Goal: Check status: Check status

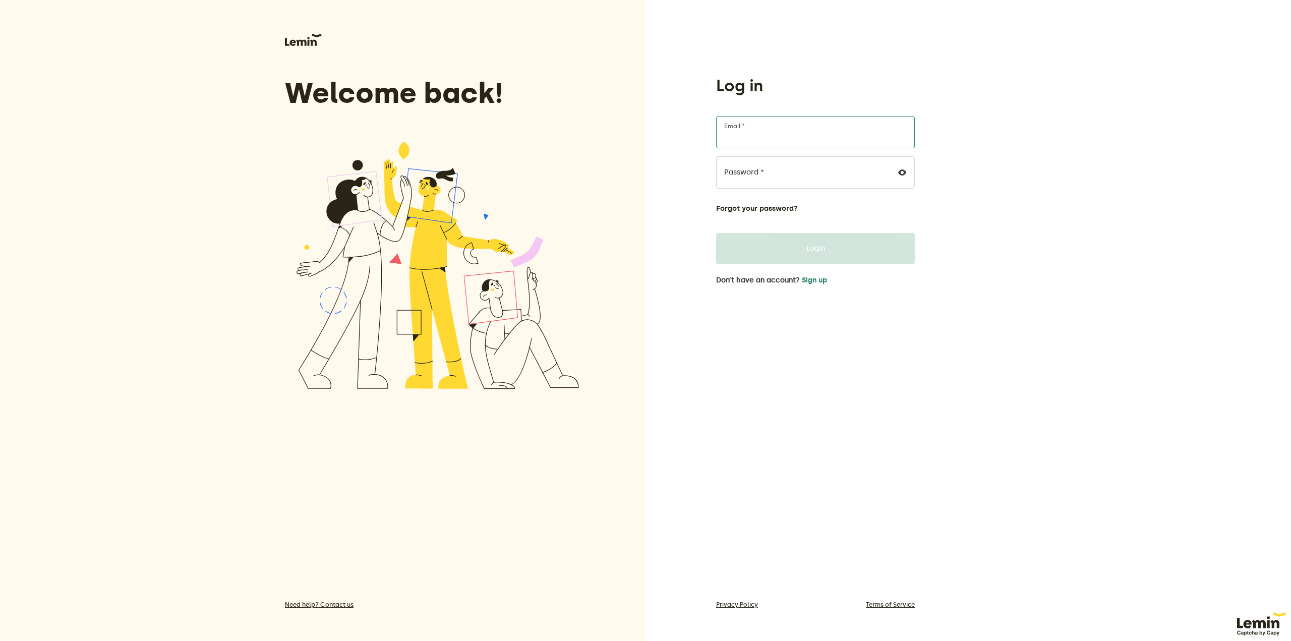
click at [760, 133] on input "Email *" at bounding box center [815, 132] width 199 height 32
type input "[EMAIL_ADDRESS][DOMAIN_NAME]"
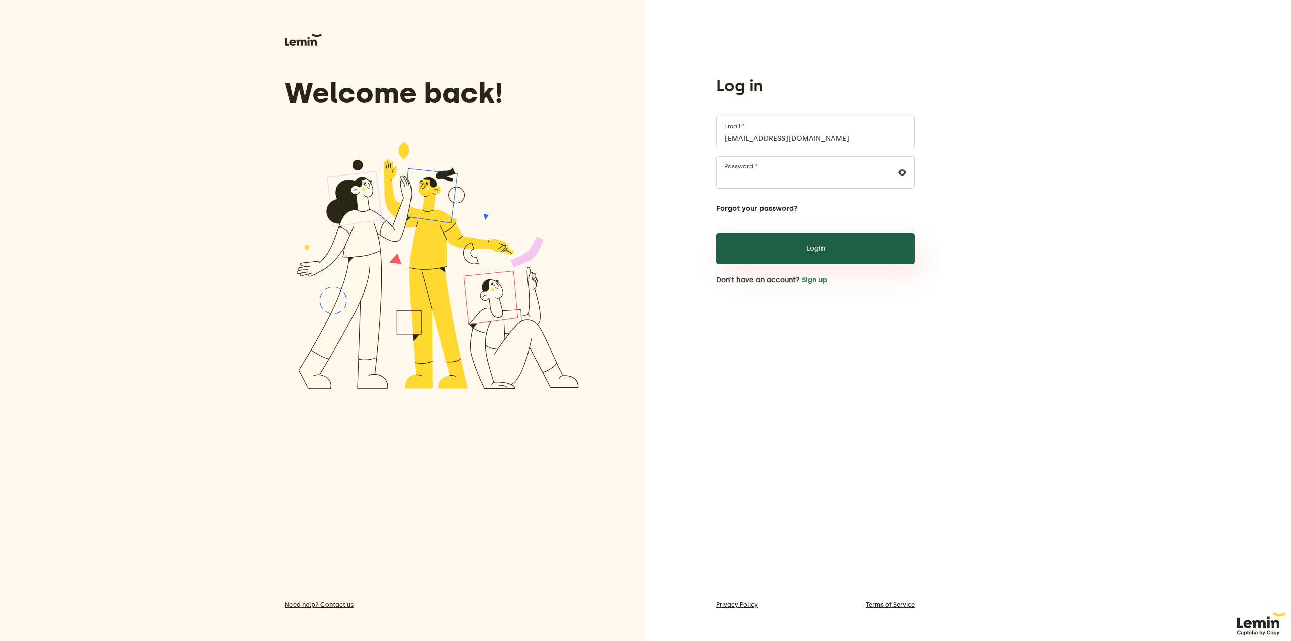
click at [809, 248] on button "Login" at bounding box center [815, 248] width 199 height 31
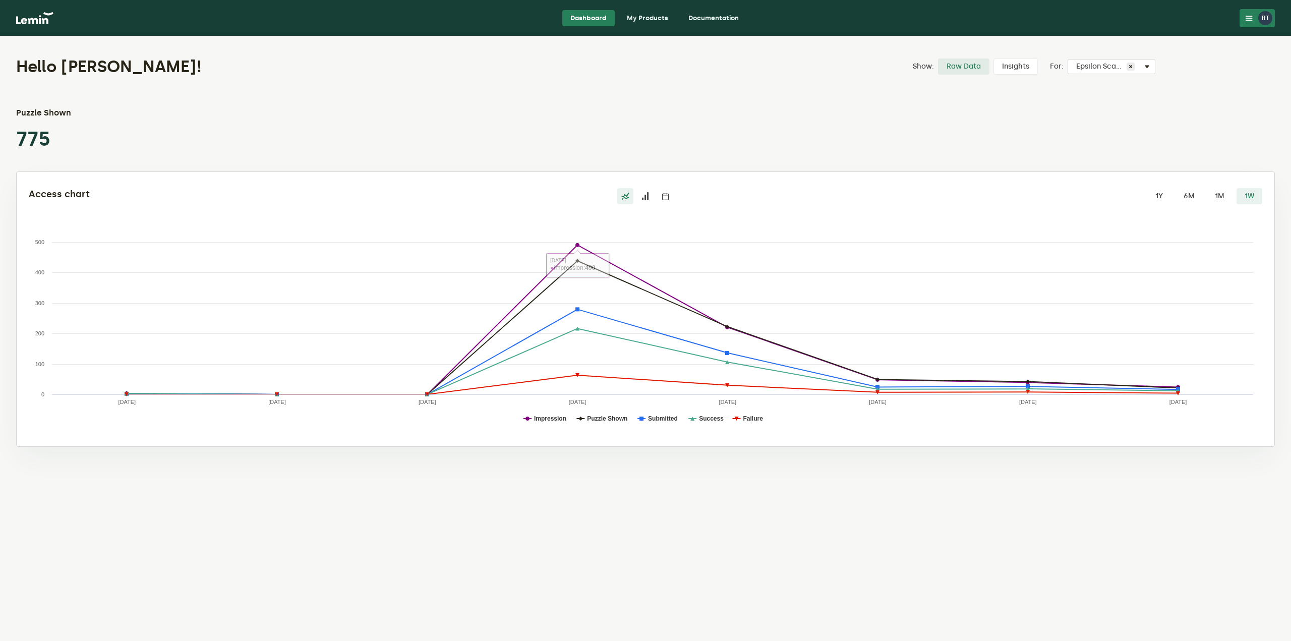
click at [645, 198] on icon at bounding box center [646, 196] width 8 height 8
click at [638, 188] on input "radio" at bounding box center [638, 188] width 0 height 0
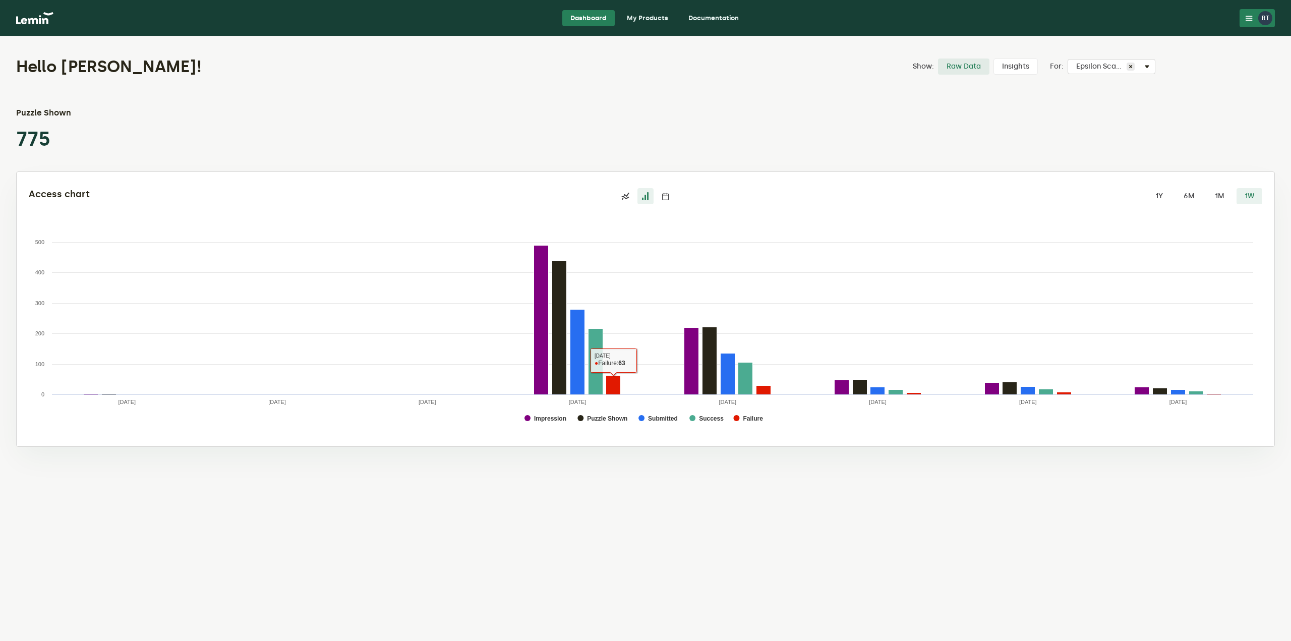
click at [670, 195] on label at bounding box center [666, 196] width 16 height 16
click at [658, 188] on input "radio" at bounding box center [658, 188] width 0 height 0
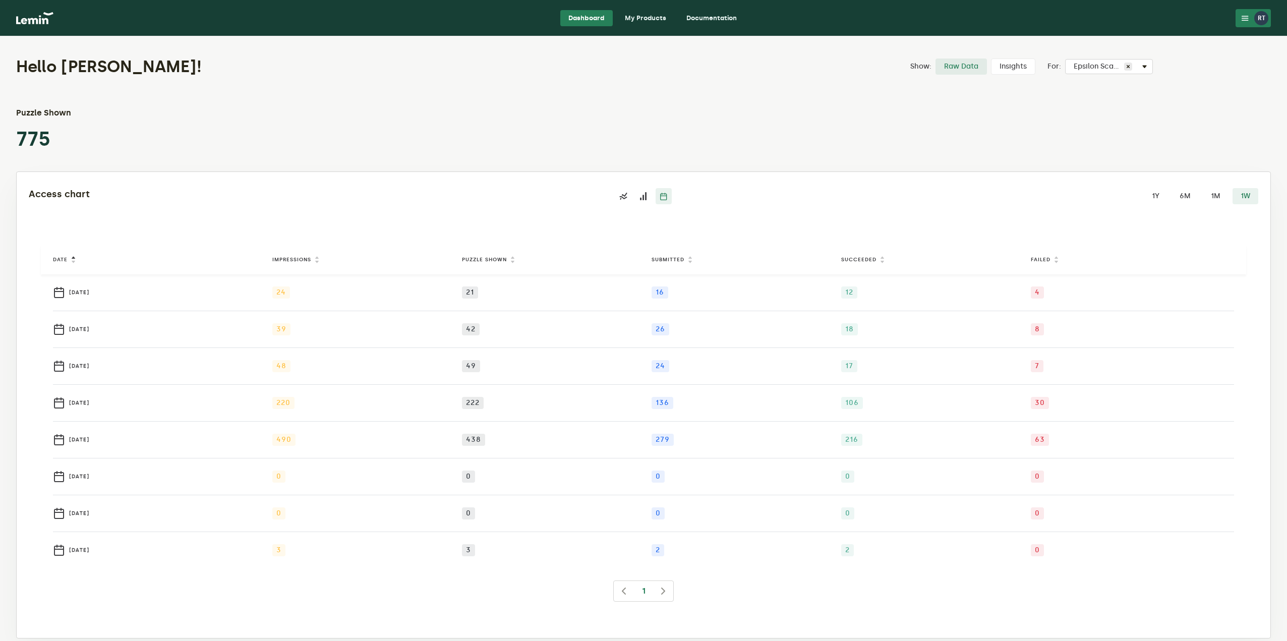
click at [647, 23] on link "My Products" at bounding box center [645, 18] width 57 height 16
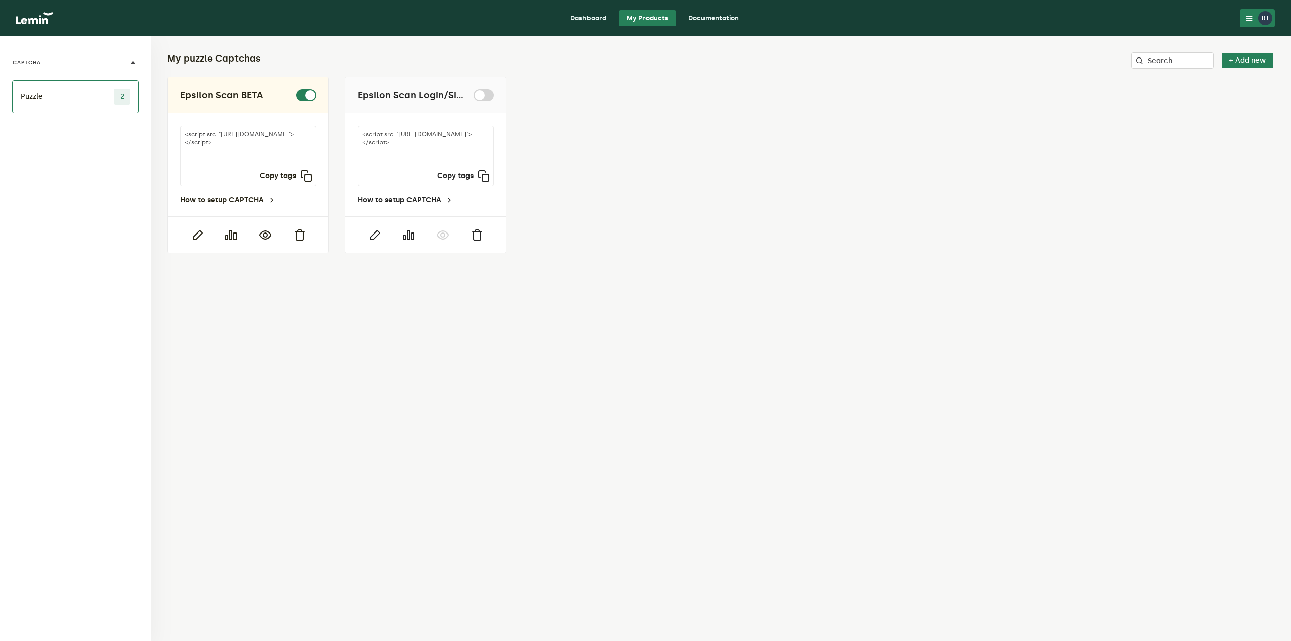
click at [28, 19] on img at bounding box center [34, 18] width 37 height 12
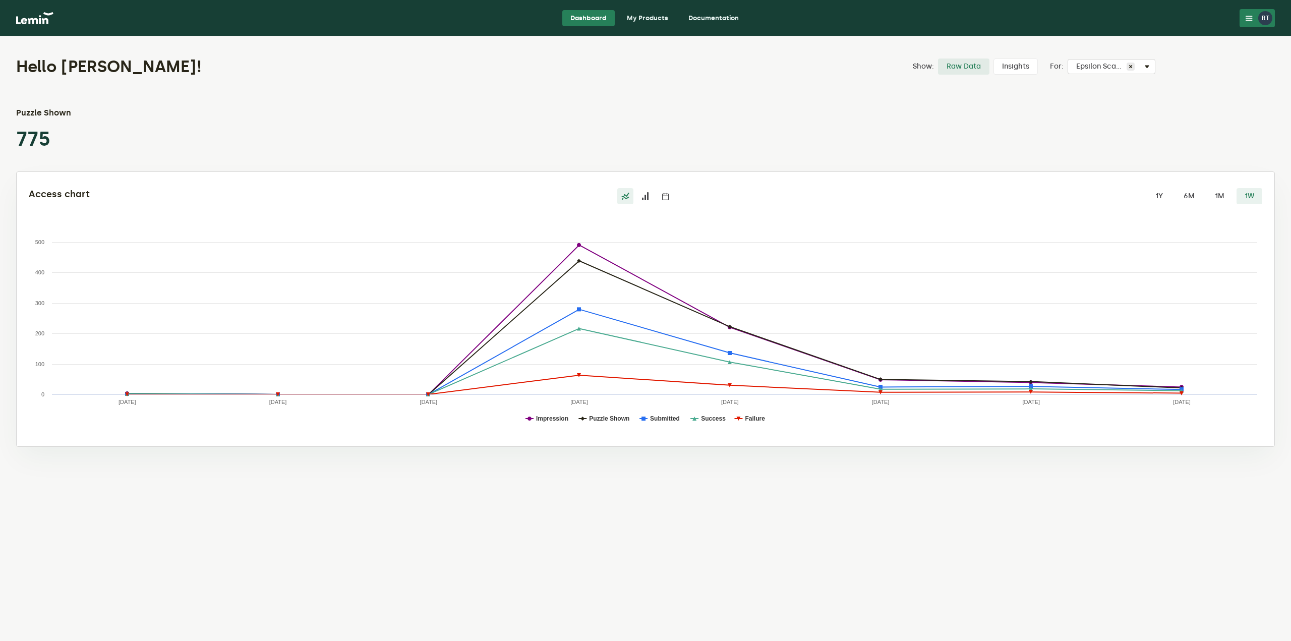
click at [1221, 200] on label "1M" at bounding box center [1220, 196] width 26 height 16
click at [1207, 188] on input "1M" at bounding box center [1207, 188] width 0 height 0
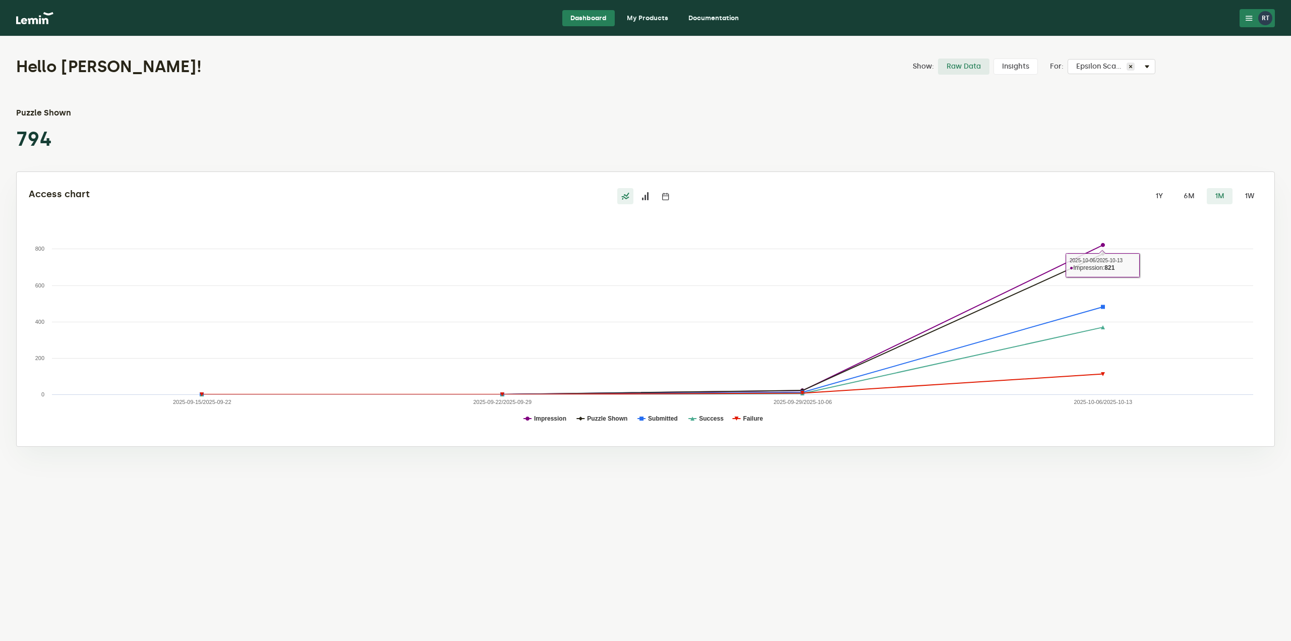
click at [1253, 192] on label "1W" at bounding box center [1250, 196] width 26 height 16
click at [1237, 188] on input "1W" at bounding box center [1237, 188] width 0 height 0
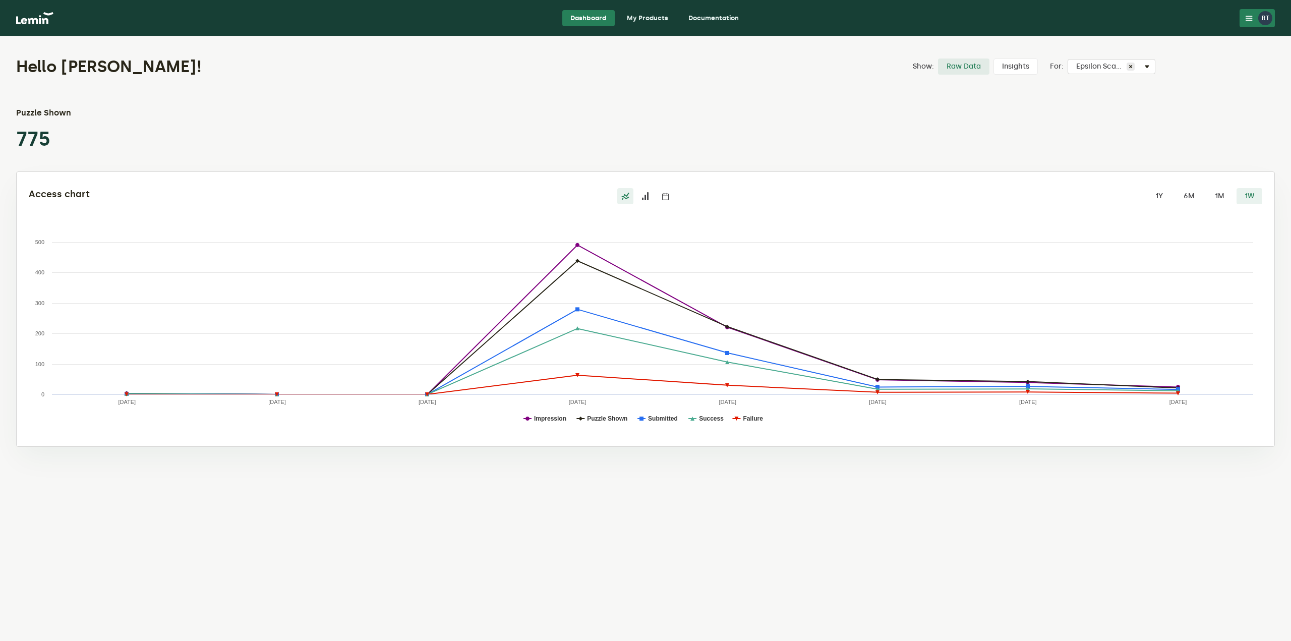
click at [1011, 70] on label "Insights" at bounding box center [1016, 67] width 44 height 16
click at [994, 59] on input "Insights" at bounding box center [994, 59] width 0 height 0
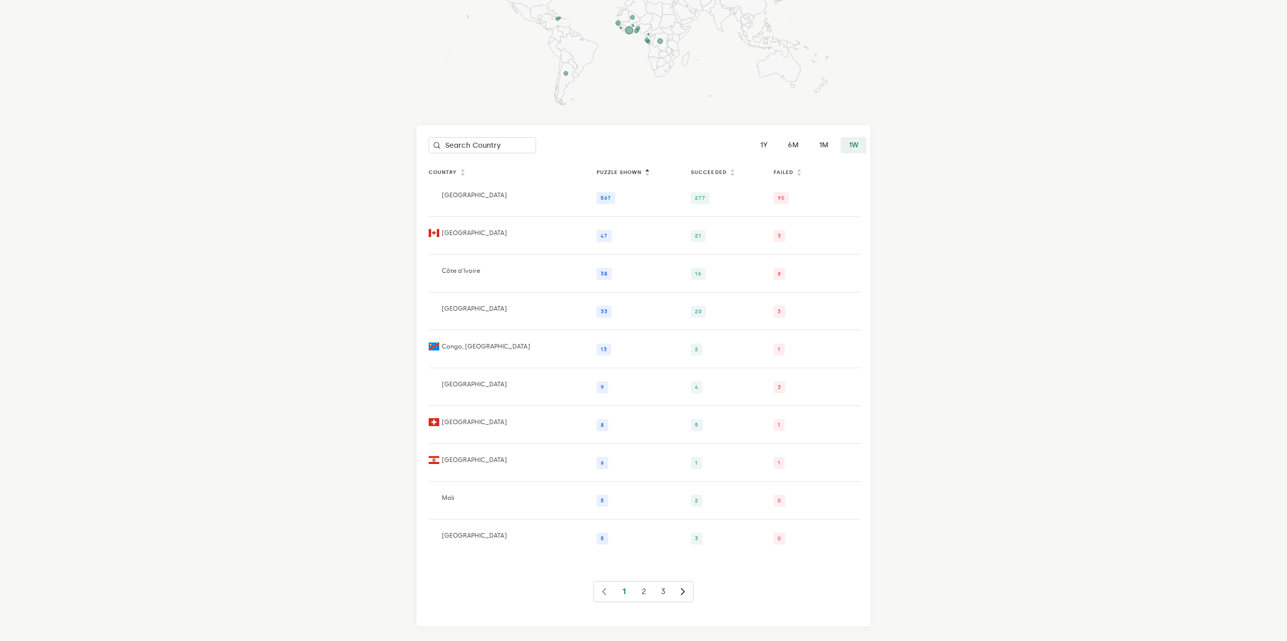
scroll to position [212, 0]
click at [681, 591] on icon at bounding box center [683, 591] width 12 height 12
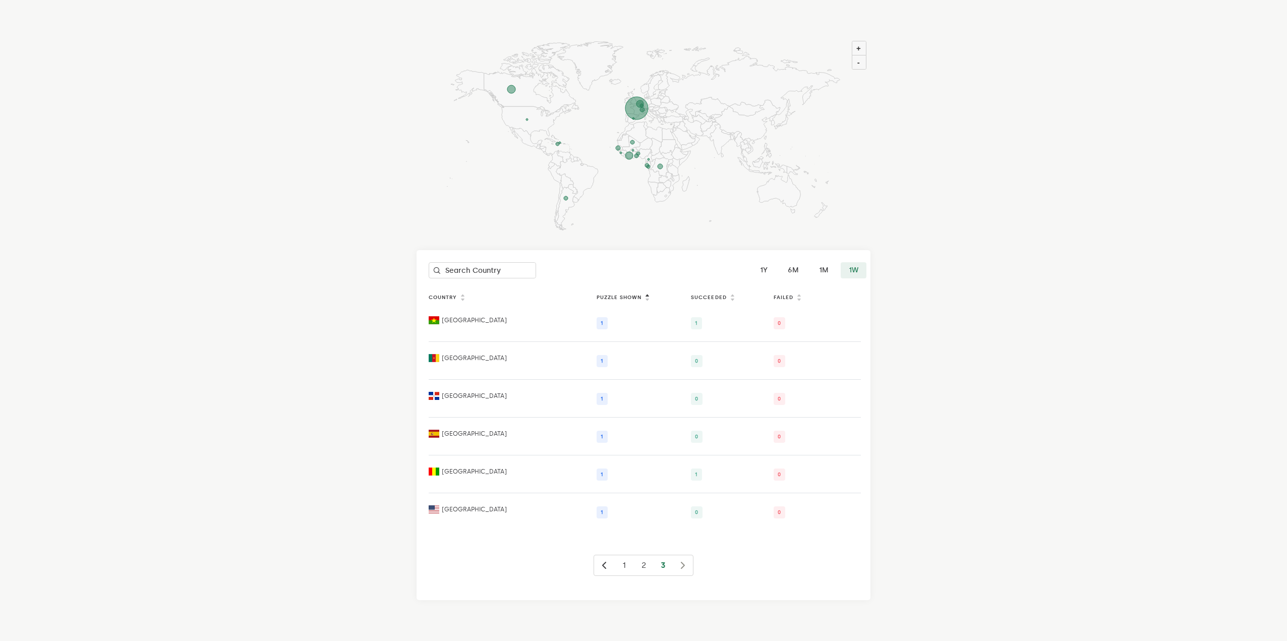
click at [605, 563] on icon at bounding box center [604, 565] width 12 height 12
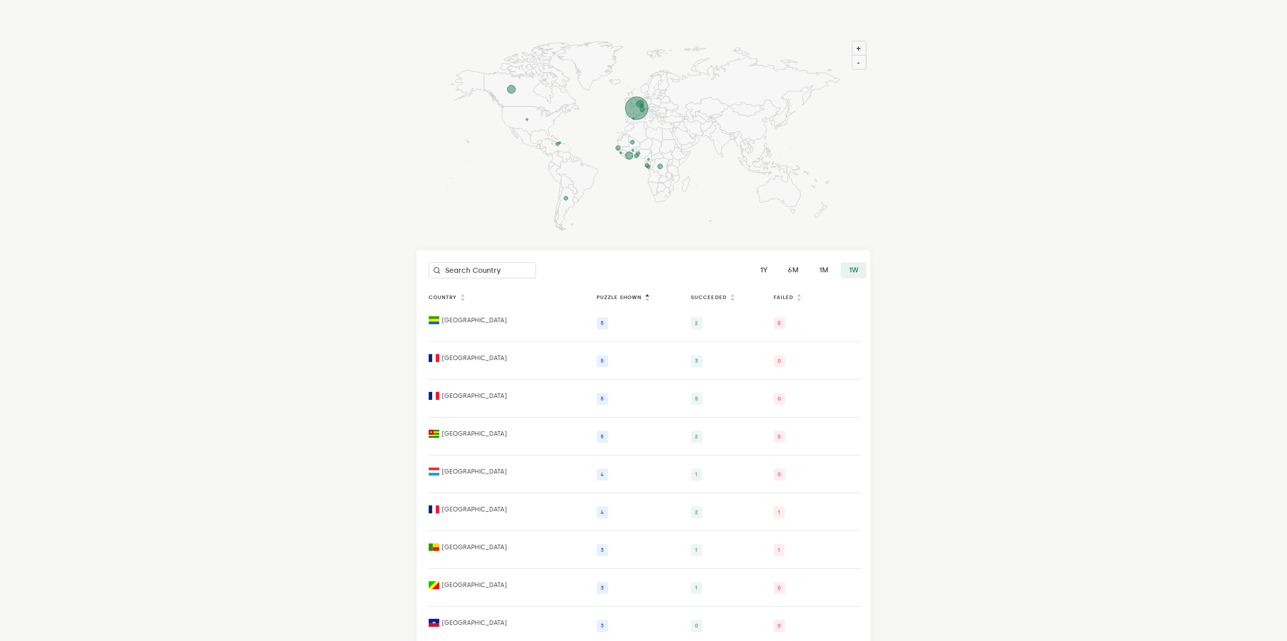
click at [605, 563] on td "3" at bounding box center [642, 550] width 94 height 38
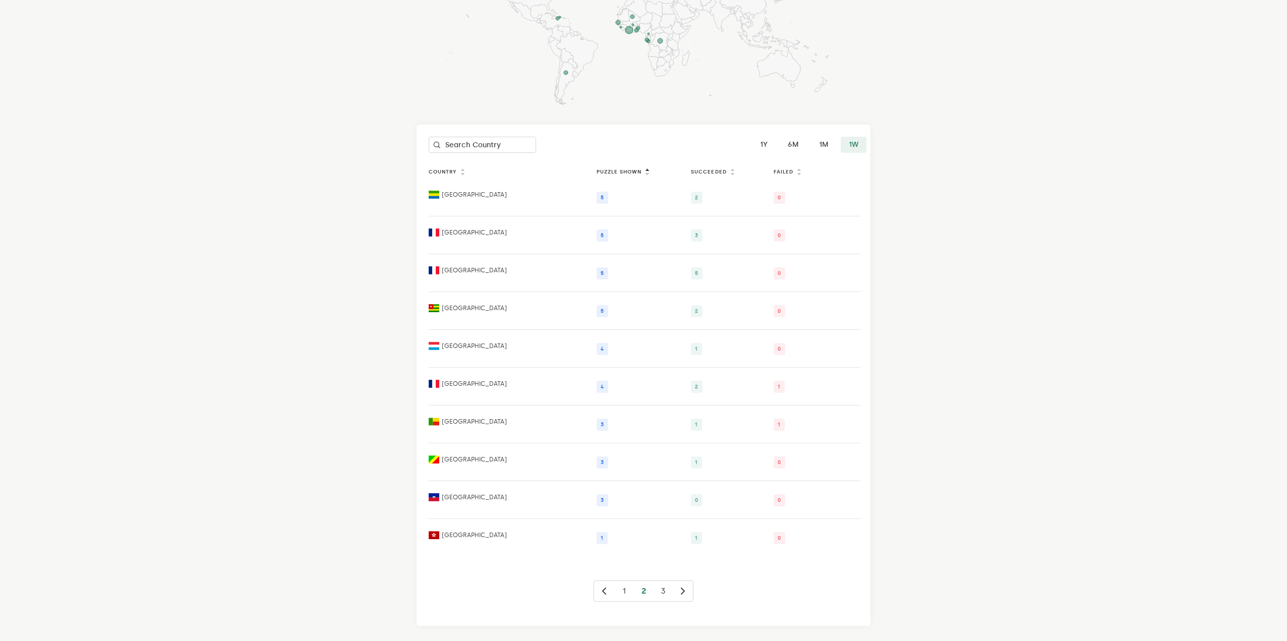
click at [599, 585] on icon at bounding box center [604, 591] width 12 height 12
drag, startPoint x: 788, startPoint y: 201, endPoint x: 780, endPoint y: 199, distance: 8.3
click at [787, 201] on span "90" at bounding box center [781, 198] width 15 height 12
click at [780, 199] on span "90" at bounding box center [781, 198] width 15 height 12
click at [696, 197] on span "277" at bounding box center [700, 198] width 19 height 12
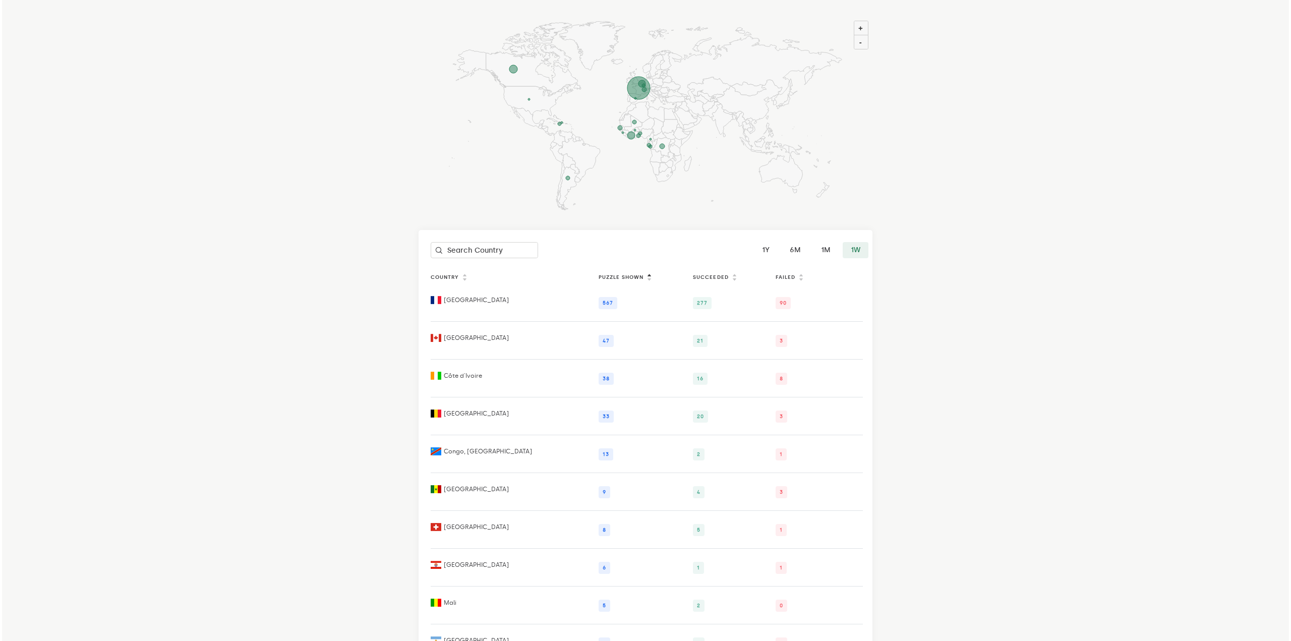
scroll to position [0, 0]
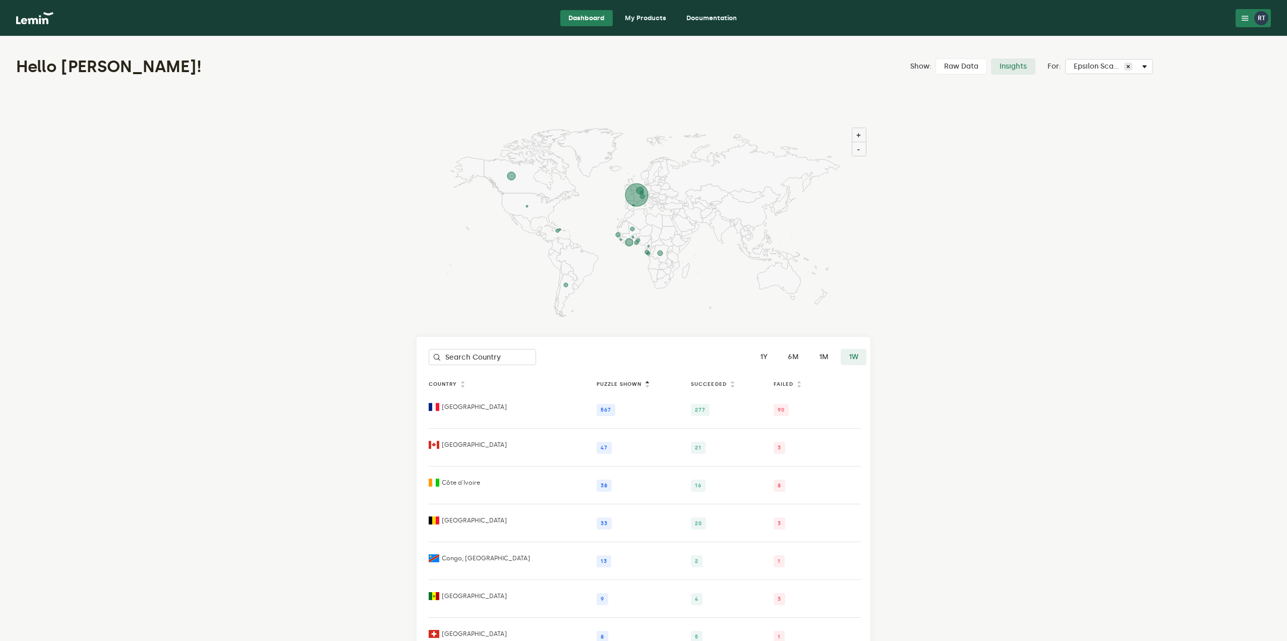
click at [967, 68] on label "Raw Data" at bounding box center [961, 67] width 51 height 16
click at [936, 59] on input "Raw Data" at bounding box center [936, 59] width 0 height 0
